Goal: Find contact information: Find contact information

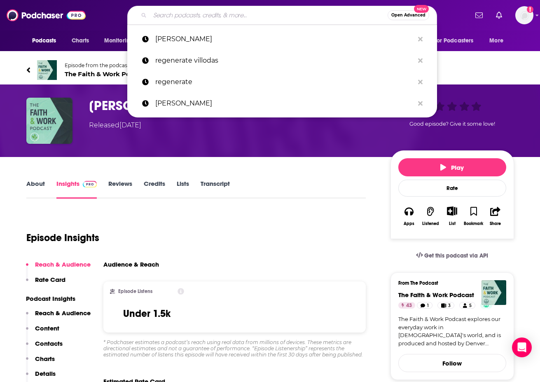
click at [208, 16] on input "Search podcasts, credits, & more..." at bounding box center [269, 15] width 238 height 13
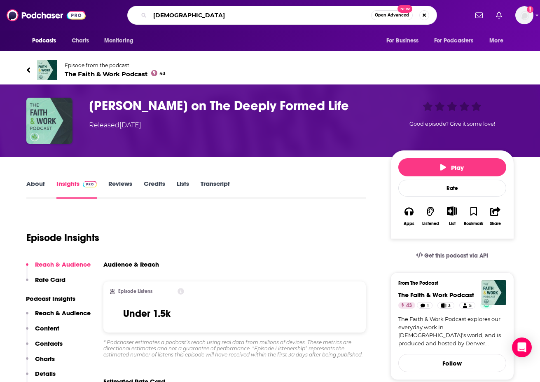
type input "[DEMOGRAPHIC_DATA]"
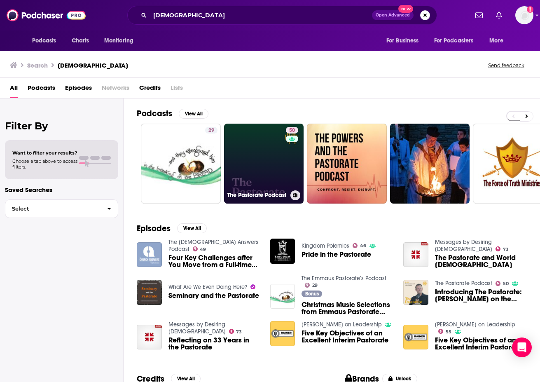
click at [258, 157] on link "50 The Pastorate Podcast" at bounding box center [264, 164] width 80 height 80
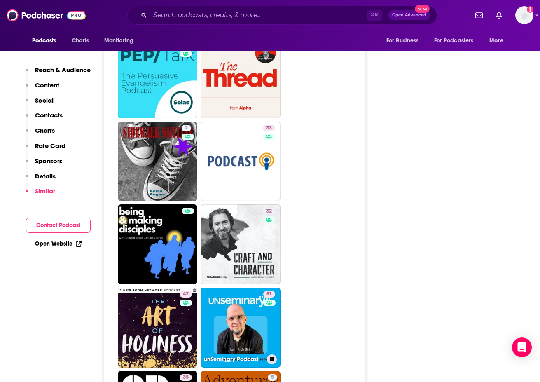
scroll to position [1393, 0]
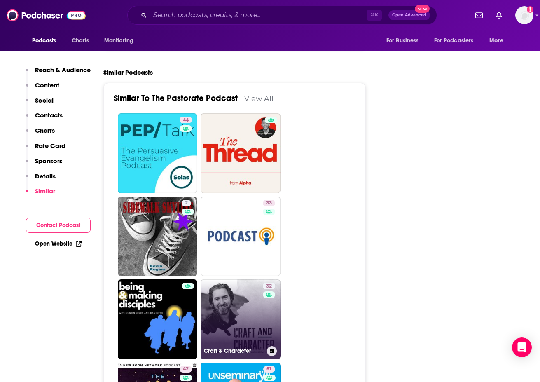
click at [241, 279] on link "32 Craft & Character" at bounding box center [241, 319] width 80 height 80
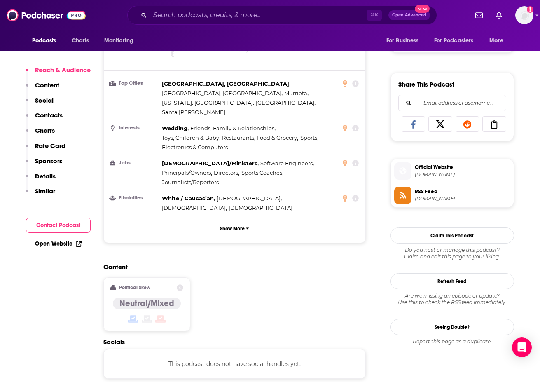
scroll to position [332, 0]
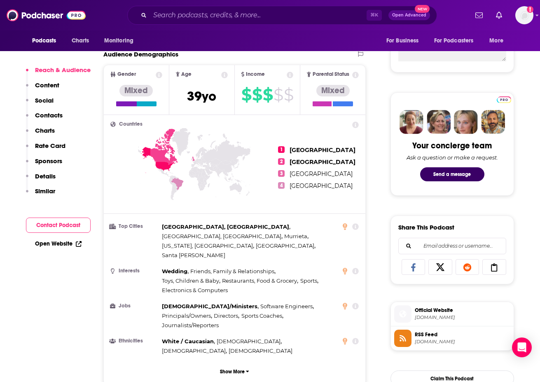
type input "[URL][DOMAIN_NAME]"
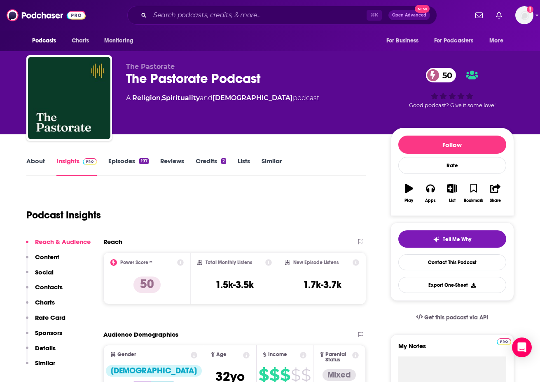
click at [67, 163] on link "Insights" at bounding box center [76, 166] width 41 height 19
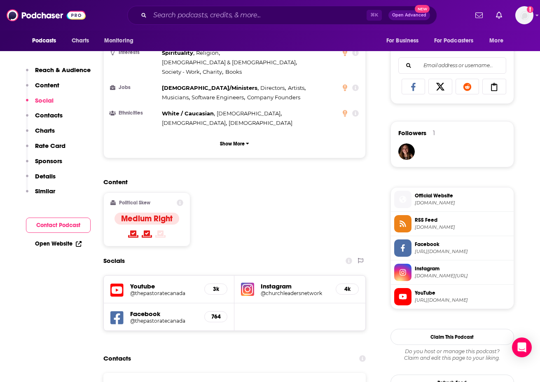
scroll to position [621, 0]
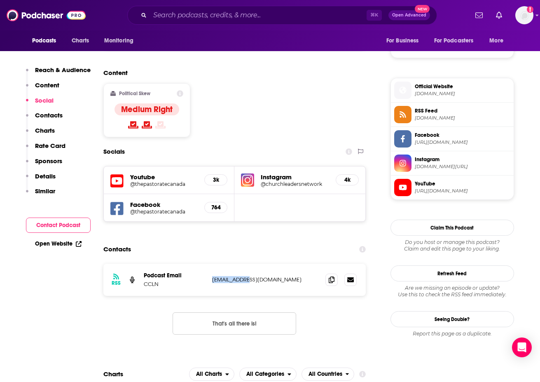
drag, startPoint x: 247, startPoint y: 231, endPoint x: 210, endPoint y: 231, distance: 37.5
click at [210, 264] on div "RSS Podcast Email CCLN [EMAIL_ADDRESS][DOMAIN_NAME] [EMAIL_ADDRESS][DOMAIN_NAME]" at bounding box center [234, 280] width 263 height 32
copy p "[EMAIL_ADDRESS][DOMAIN_NAME]"
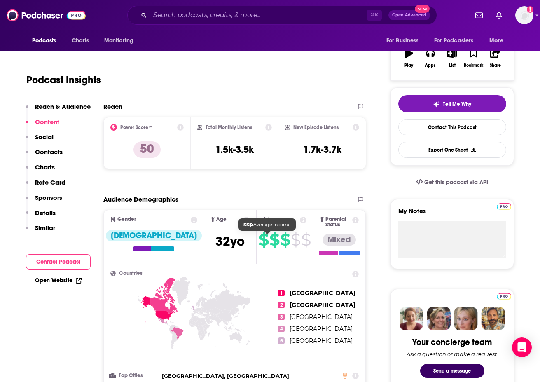
scroll to position [0, 0]
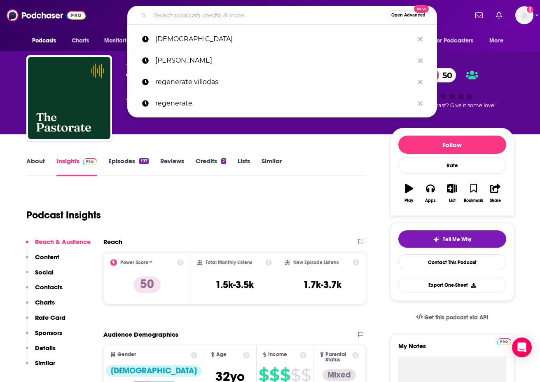
click at [224, 18] on input "Search podcasts, credits, & more..." at bounding box center [269, 15] width 238 height 13
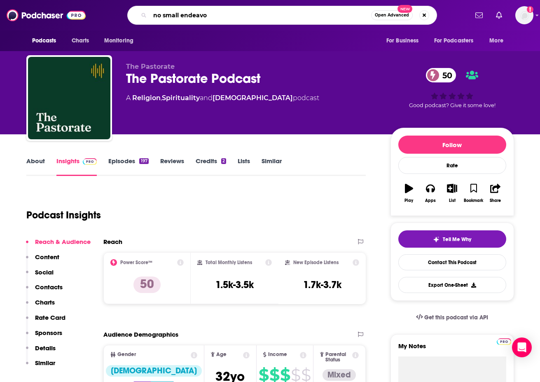
type input "no small endeavor"
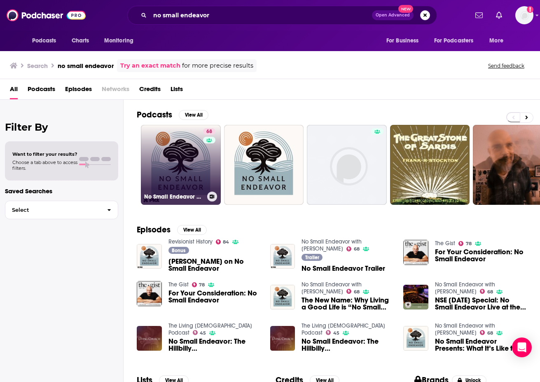
click at [210, 183] on div "68" at bounding box center [210, 159] width 14 height 63
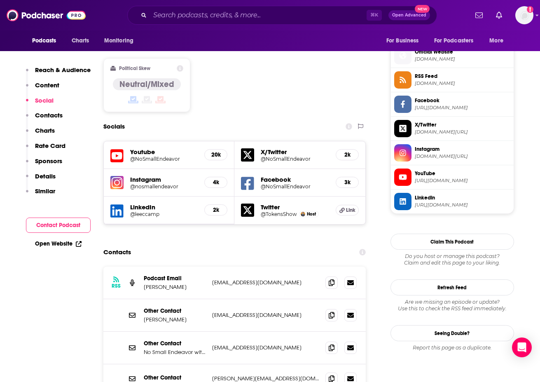
scroll to position [675, 0]
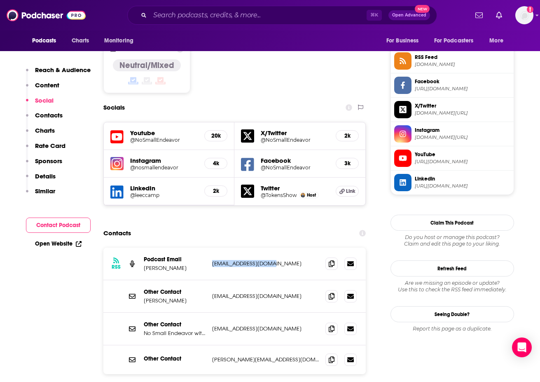
drag, startPoint x: 271, startPoint y: 204, endPoint x: 213, endPoint y: 207, distance: 58.1
click at [212, 260] on p "[EMAIL_ADDRESS][DOMAIN_NAME]" at bounding box center [265, 263] width 107 height 7
drag, startPoint x: 301, startPoint y: 240, endPoint x: 212, endPoint y: 238, distance: 89.0
click at [212, 292] on p "[EMAIL_ADDRESS][DOMAIN_NAME]" at bounding box center [265, 295] width 107 height 7
drag, startPoint x: 285, startPoint y: 301, endPoint x: 211, endPoint y: 301, distance: 74.5
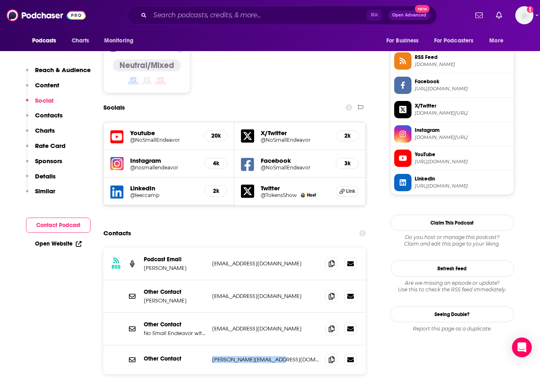
click at [211, 345] on div "Other Contact [PERSON_NAME][EMAIL_ADDRESS][DOMAIN_NAME] [PERSON_NAME][EMAIL_ADD…" at bounding box center [234, 359] width 263 height 29
copy p "[PERSON_NAME][EMAIL_ADDRESS][DOMAIN_NAME]"
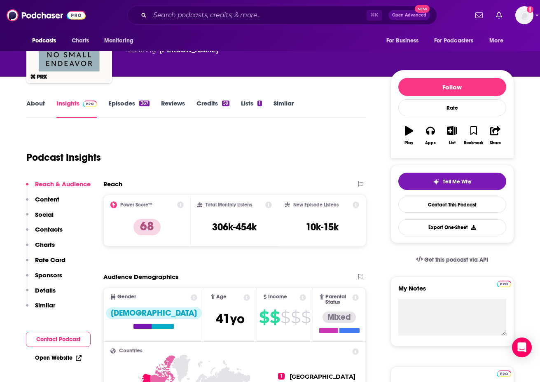
scroll to position [0, 0]
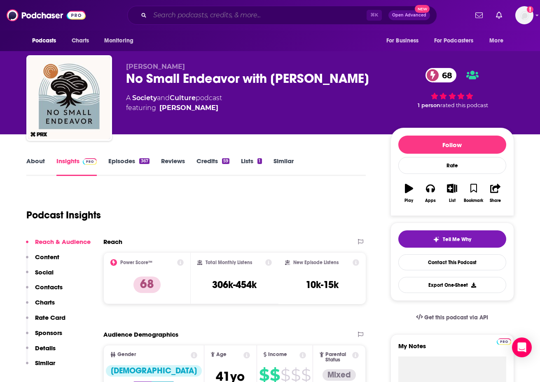
click at [161, 12] on input "Search podcasts, credits, & more..." at bounding box center [258, 15] width 217 height 13
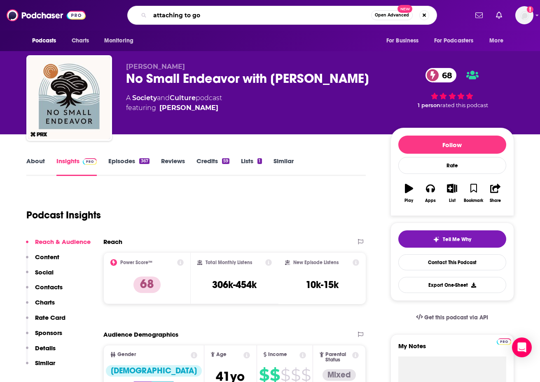
type input "attaching to [DEMOGRAPHIC_DATA]"
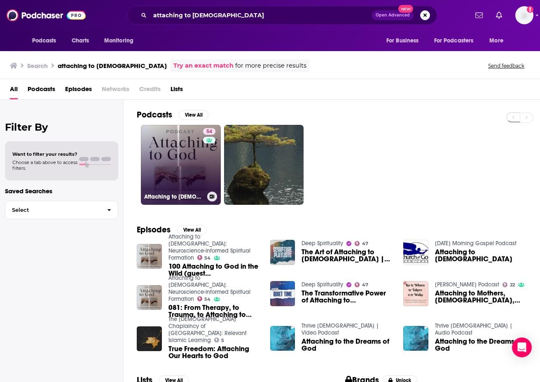
click at [180, 167] on link "54 Attaching to [DEMOGRAPHIC_DATA]: Neuroscience-informed Spiritual Formation" at bounding box center [181, 165] width 80 height 80
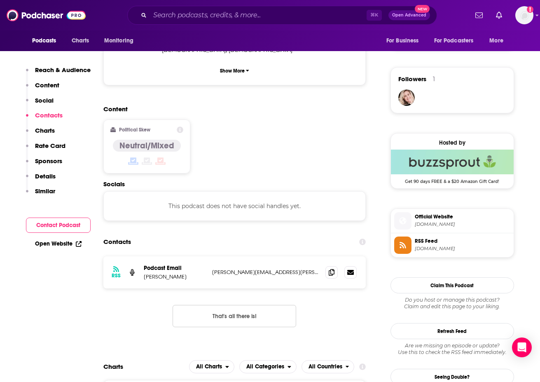
scroll to position [714, 0]
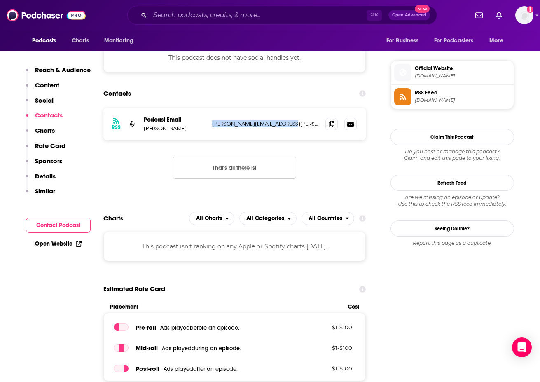
drag, startPoint x: 293, startPoint y: 93, endPoint x: 212, endPoint y: 96, distance: 81.6
click at [212, 120] on p "[PERSON_NAME][EMAIL_ADDRESS][PERSON_NAME][DOMAIN_NAME]" at bounding box center [265, 123] width 107 height 7
copy p "[PERSON_NAME][EMAIL_ADDRESS][PERSON_NAME][DOMAIN_NAME]"
